Goal: Use online tool/utility: Utilize a website feature to perform a specific function

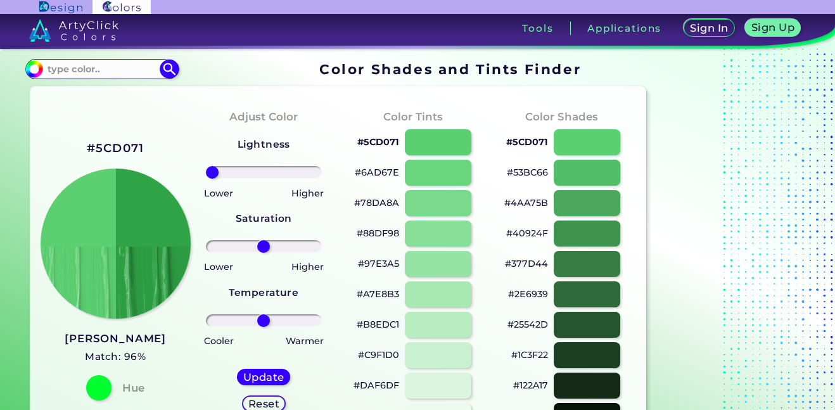
drag, startPoint x: 266, startPoint y: 173, endPoint x: 148, endPoint y: 173, distance: 118.5
click at [206, 173] on input "range" at bounding box center [264, 172] width 116 height 13
click at [215, 174] on input "range" at bounding box center [264, 172] width 116 height 13
drag, startPoint x: 222, startPoint y: 172, endPoint x: 91, endPoint y: 144, distance: 134.7
type input "-100"
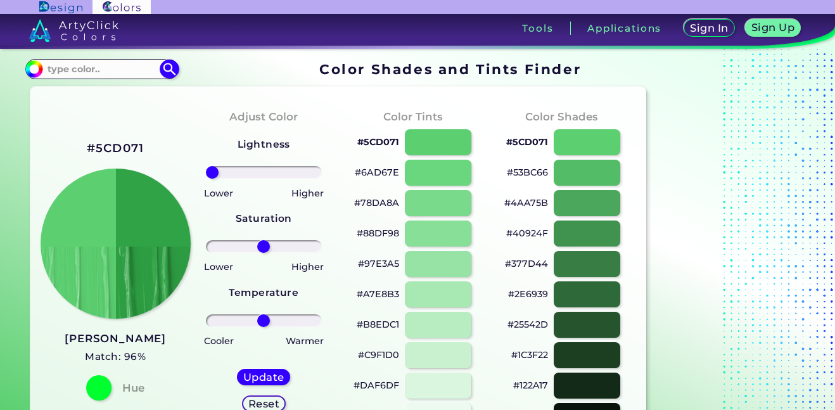
click at [206, 166] on input "range" at bounding box center [264, 172] width 116 height 13
click at [97, 389] on div at bounding box center [98, 387] width 25 height 25
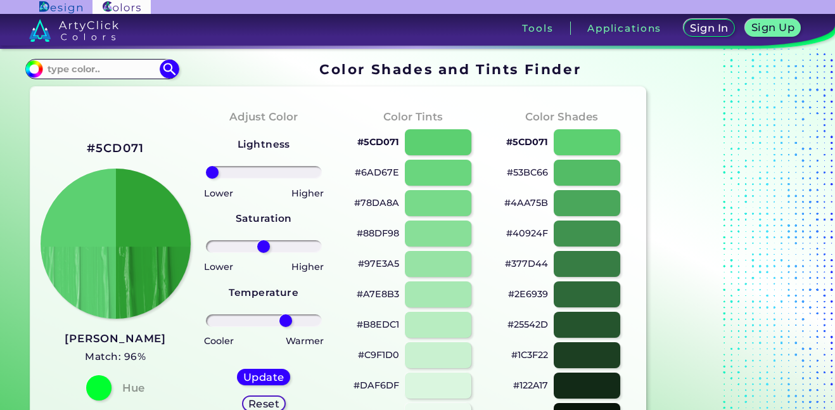
drag, startPoint x: 265, startPoint y: 325, endPoint x: 285, endPoint y: 329, distance: 20.6
click at [285, 327] on input "range" at bounding box center [264, 320] width 116 height 13
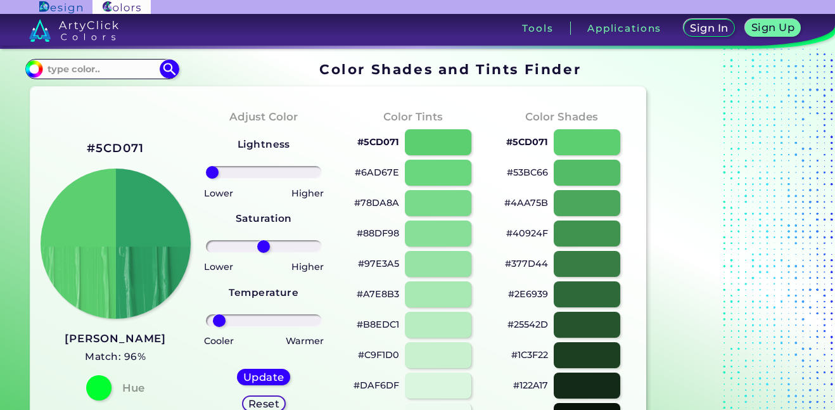
drag, startPoint x: 290, startPoint y: 319, endPoint x: 219, endPoint y: 318, distance: 70.3
type input "-86"
click at [219, 318] on input "range" at bounding box center [264, 320] width 116 height 13
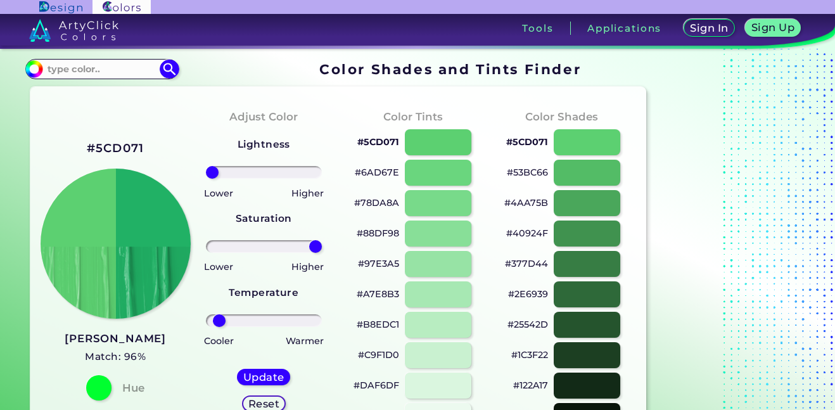
drag, startPoint x: 270, startPoint y: 249, endPoint x: 329, endPoint y: 243, distance: 59.8
type input "100"
click at [322, 243] on input "range" at bounding box center [264, 246] width 116 height 13
click at [445, 175] on div at bounding box center [438, 173] width 67 height 26
type input "#6ad67e"
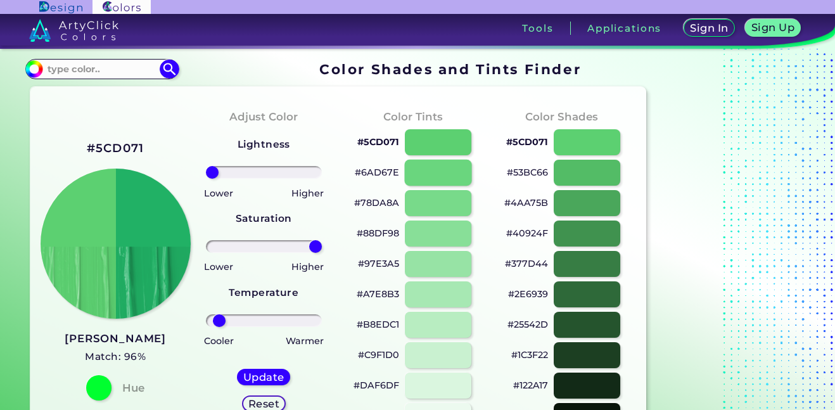
type input "0"
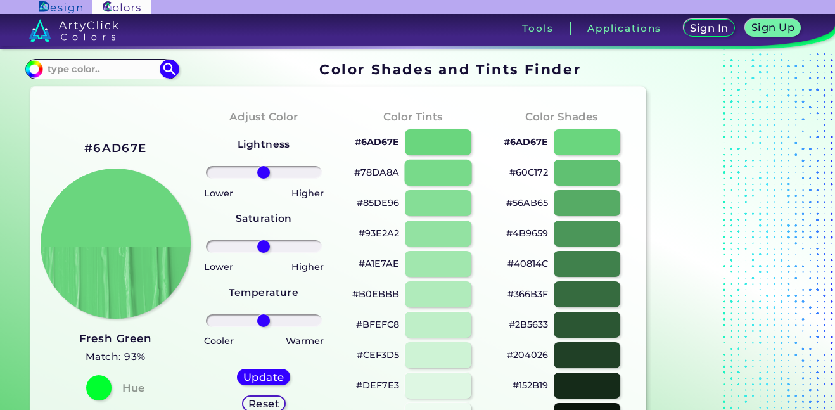
click at [445, 175] on div at bounding box center [438, 173] width 67 height 26
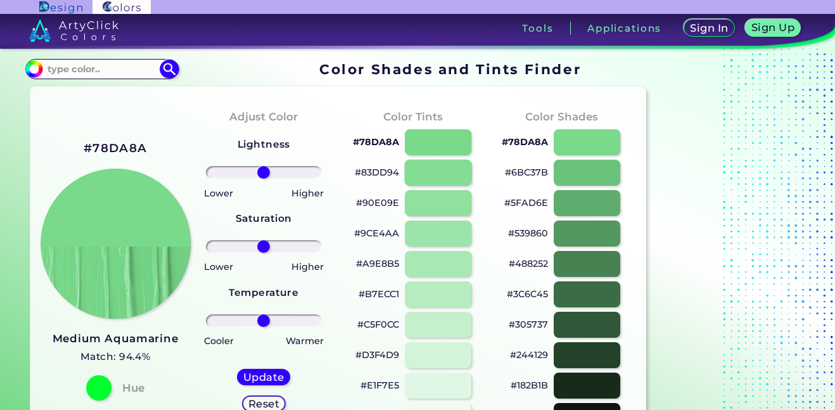
click at [445, 175] on div at bounding box center [438, 173] width 67 height 26
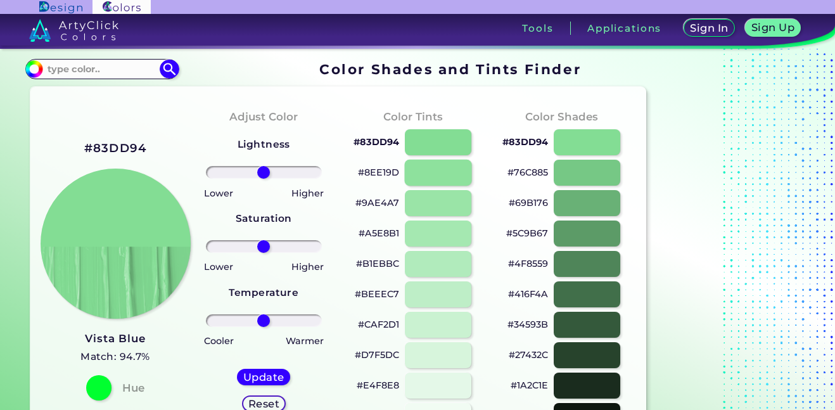
click at [445, 175] on div at bounding box center [438, 173] width 67 height 26
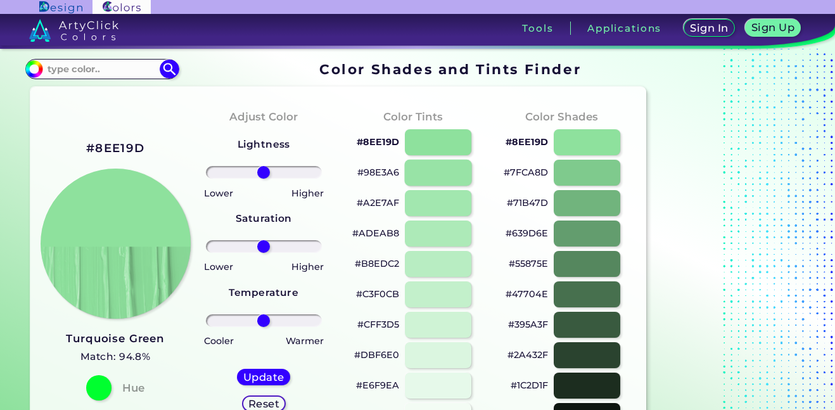
click at [445, 175] on div at bounding box center [438, 173] width 67 height 26
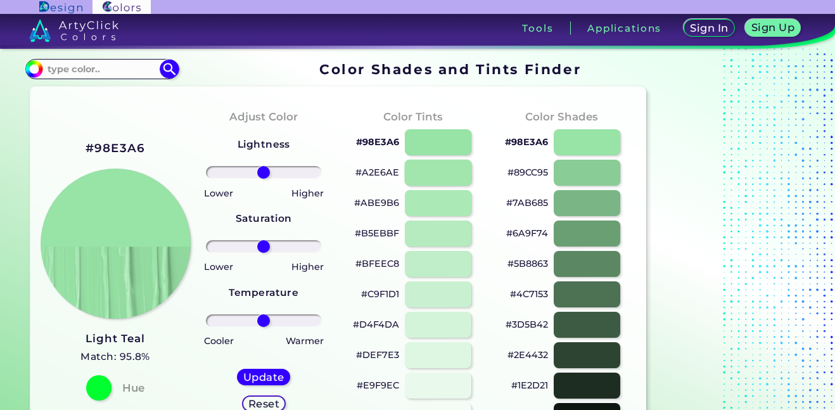
click at [445, 175] on div at bounding box center [438, 173] width 67 height 26
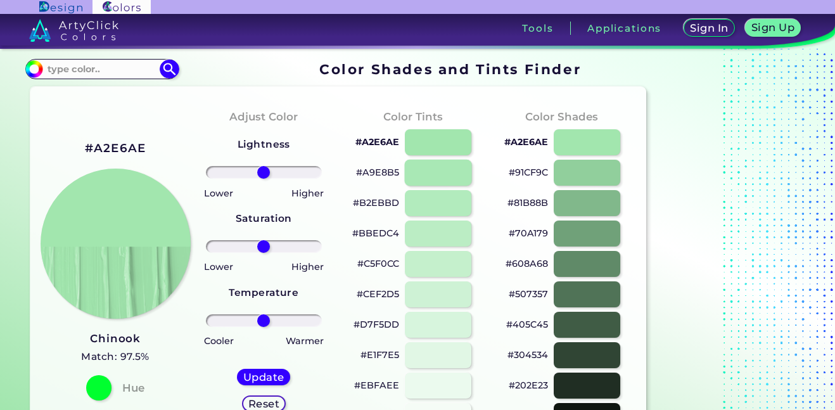
click at [445, 175] on div at bounding box center [438, 173] width 67 height 26
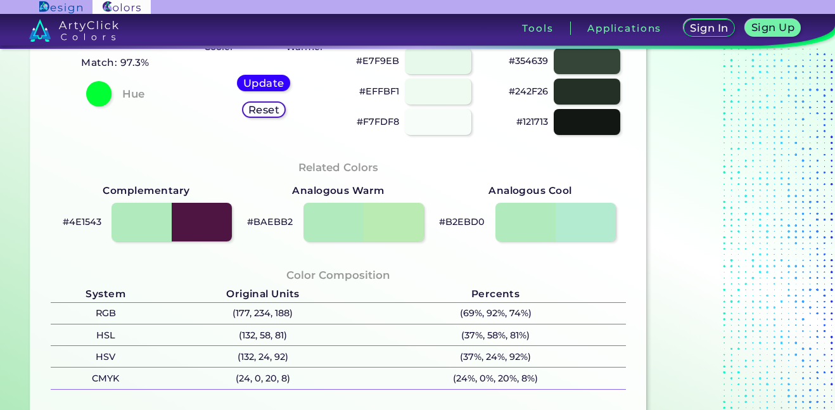
scroll to position [298, 0]
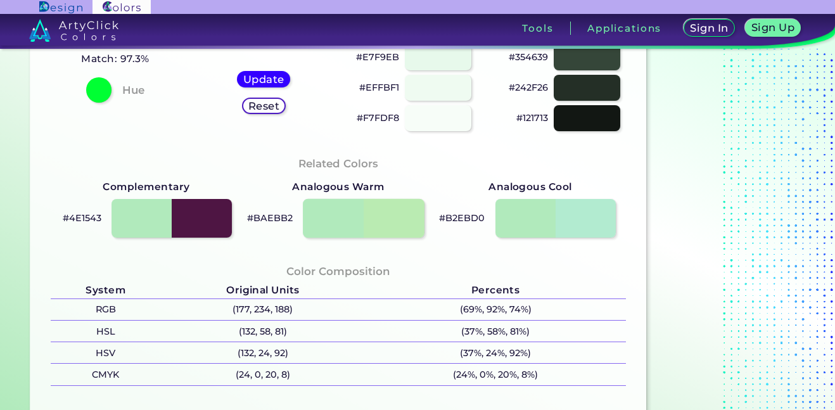
click at [404, 219] on div at bounding box center [363, 218] width 121 height 39
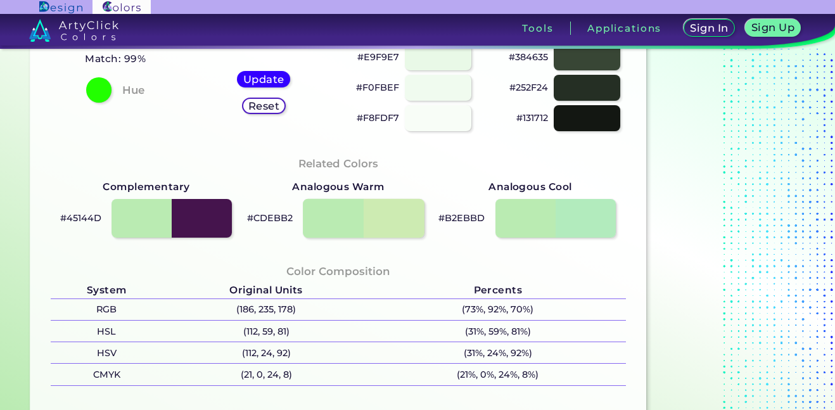
click at [404, 219] on div at bounding box center [363, 218] width 121 height 39
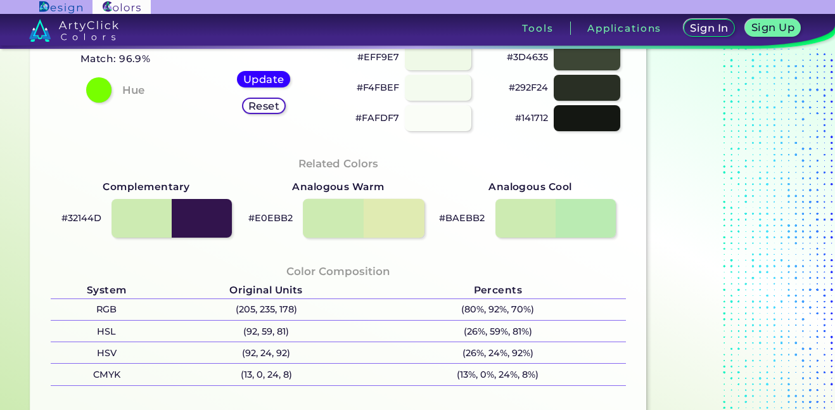
click at [404, 219] on div at bounding box center [363, 218] width 121 height 39
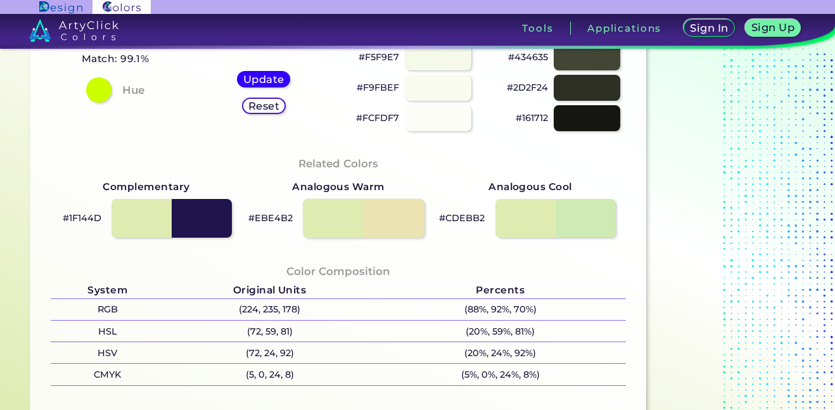
click at [404, 219] on div at bounding box center [363, 218] width 121 height 39
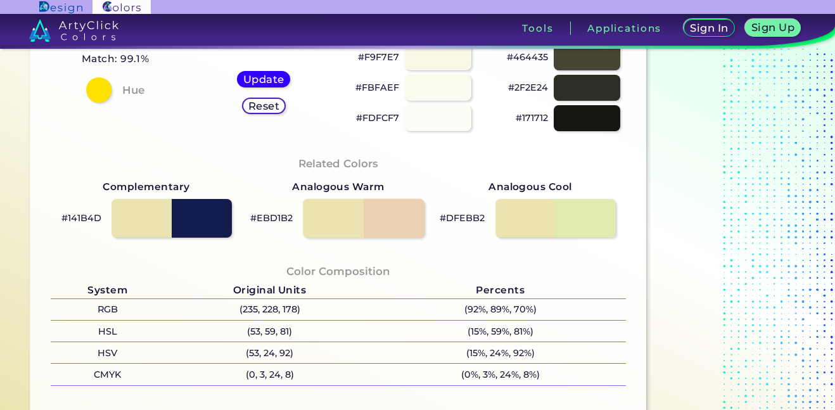
click at [404, 219] on div at bounding box center [363, 218] width 121 height 39
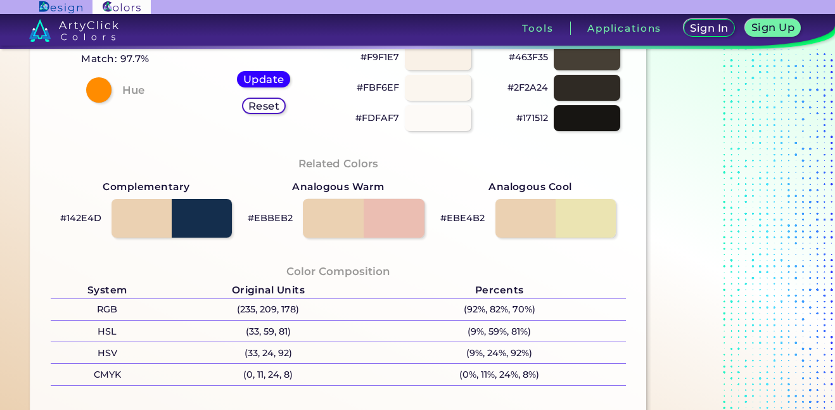
click at [404, 219] on div at bounding box center [363, 218] width 121 height 39
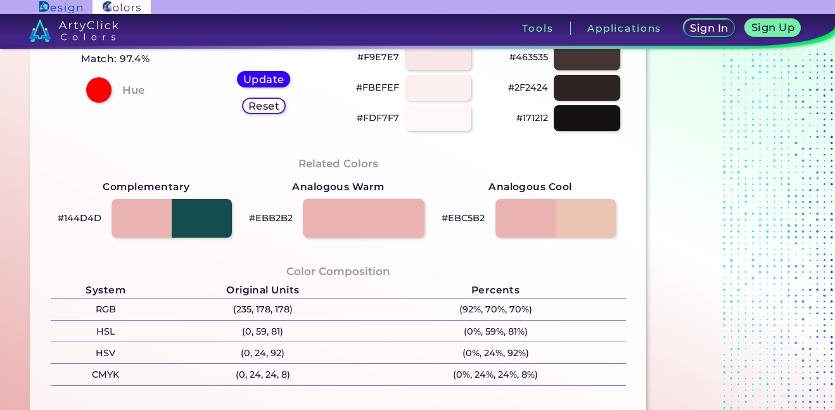
click at [404, 219] on div at bounding box center [363, 218] width 121 height 39
click at [321, 207] on div at bounding box center [363, 218] width 121 height 39
click at [344, 212] on div at bounding box center [363, 218] width 121 height 39
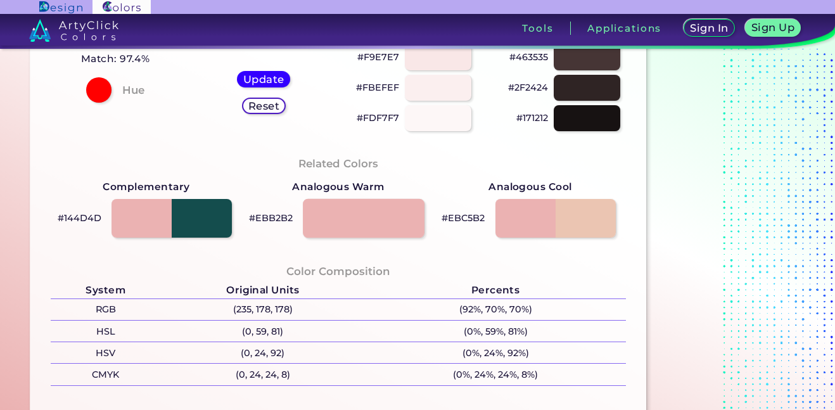
click at [344, 212] on div at bounding box center [363, 218] width 121 height 39
click at [192, 225] on div at bounding box center [171, 218] width 121 height 39
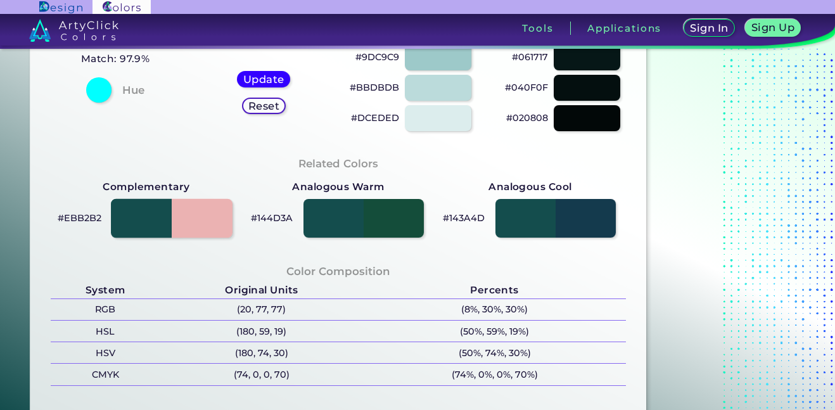
click at [192, 225] on div at bounding box center [171, 218] width 121 height 39
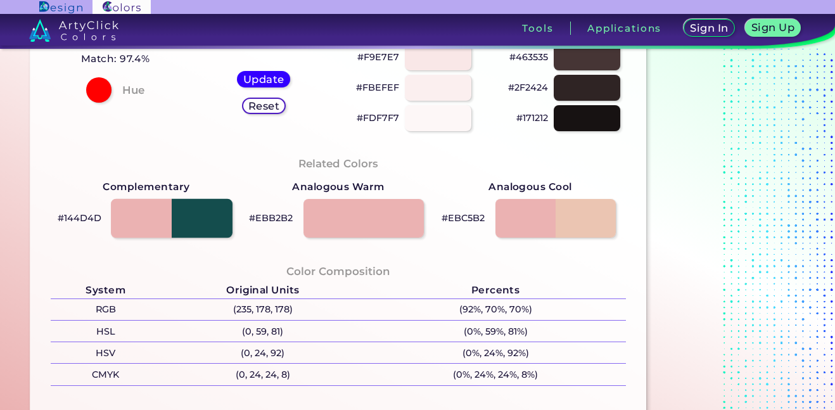
click at [192, 225] on div at bounding box center [171, 218] width 121 height 39
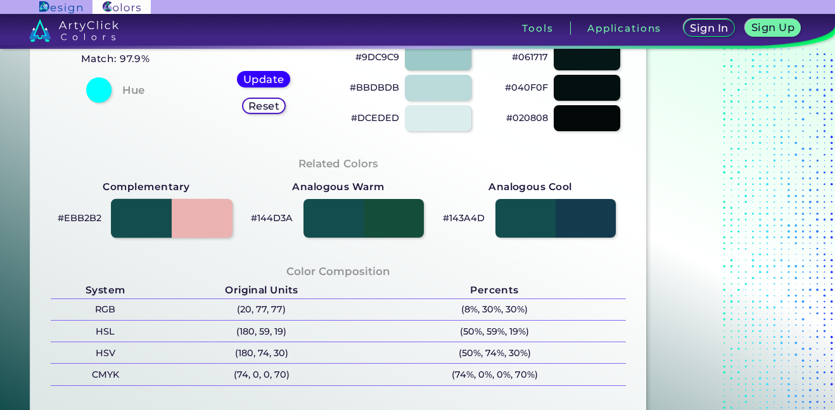
click at [192, 225] on div at bounding box center [171, 218] width 121 height 39
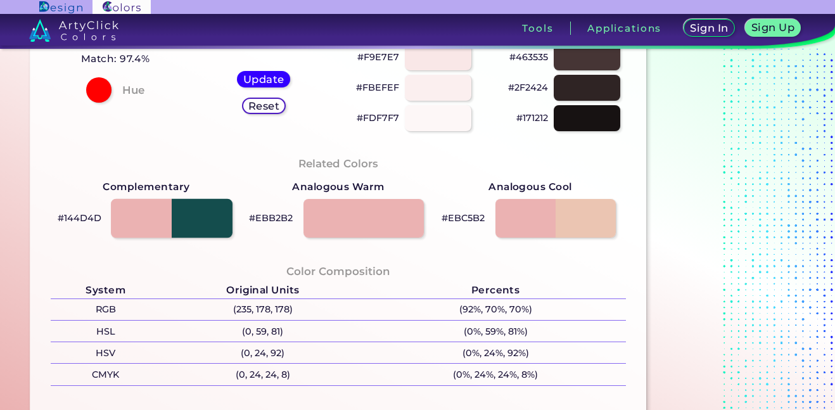
click at [192, 225] on div at bounding box center [171, 218] width 121 height 39
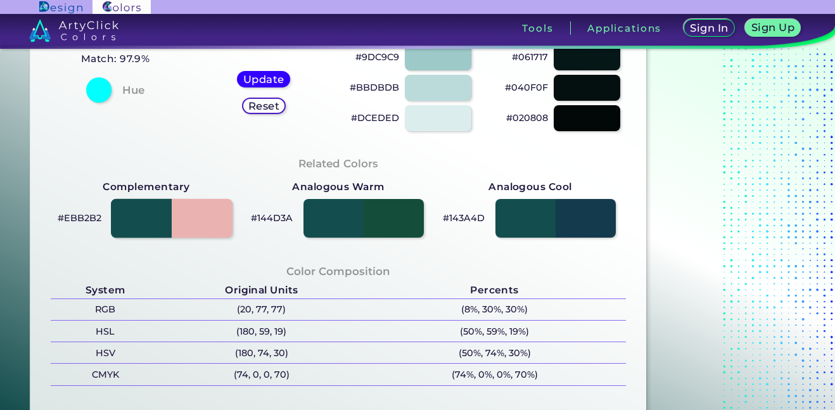
click at [192, 225] on div at bounding box center [171, 218] width 121 height 39
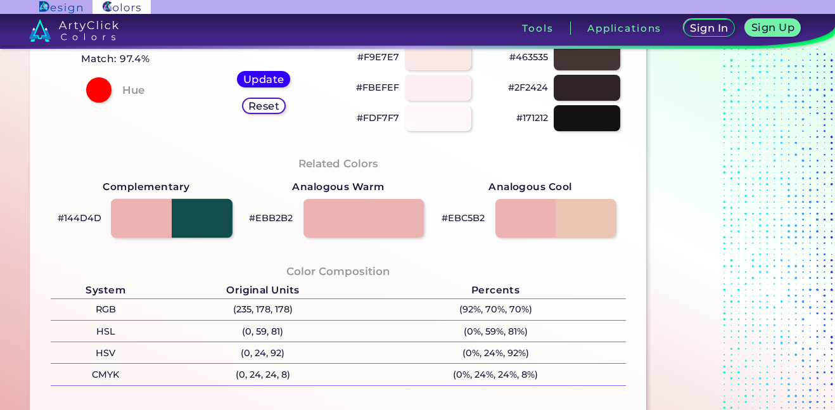
click at [192, 225] on div at bounding box center [171, 218] width 121 height 39
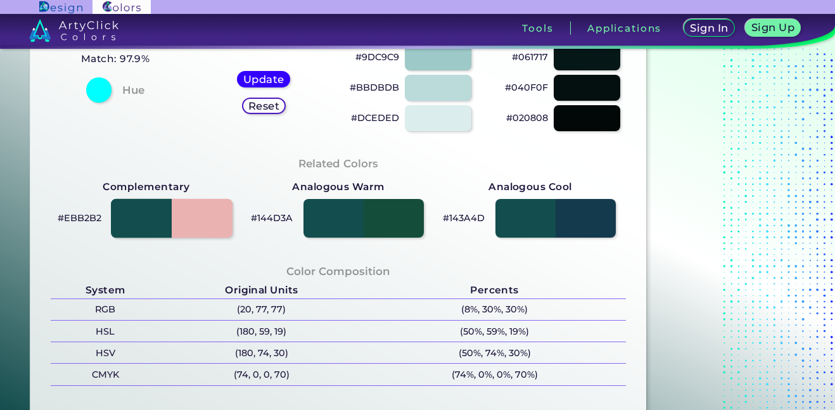
click at [192, 225] on div at bounding box center [171, 218] width 121 height 39
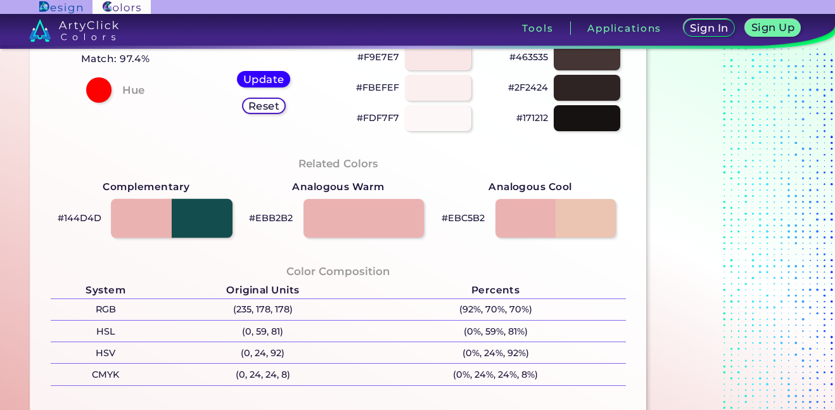
click at [192, 225] on div at bounding box center [171, 218] width 121 height 39
type input "#144d4d"
